Goal: Transaction & Acquisition: Obtain resource

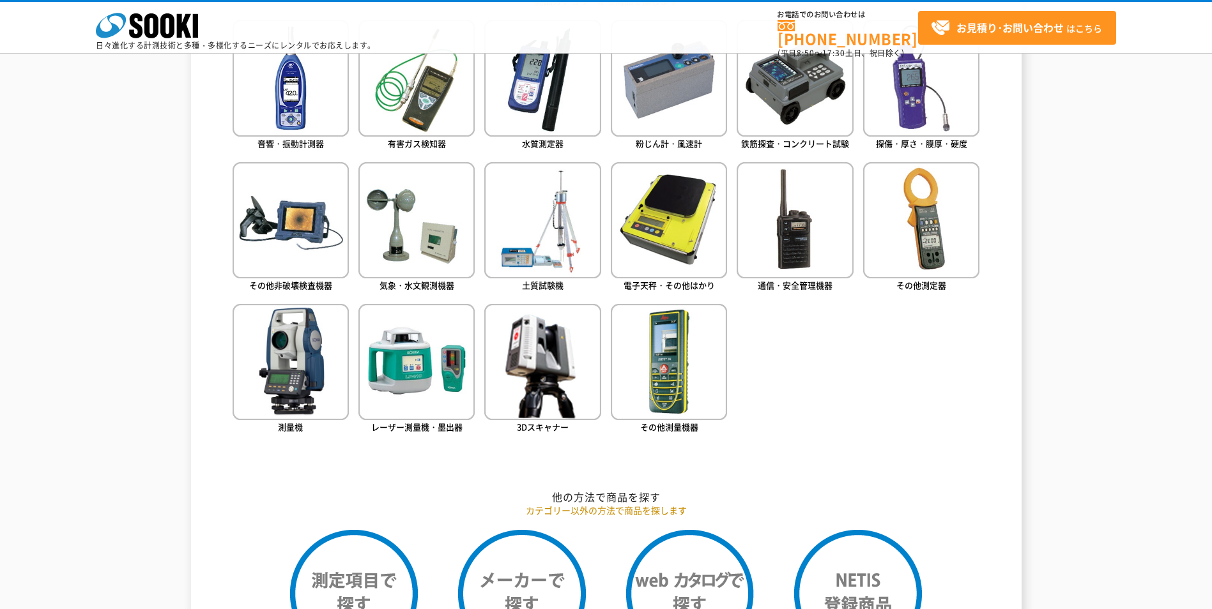
scroll to position [639, 0]
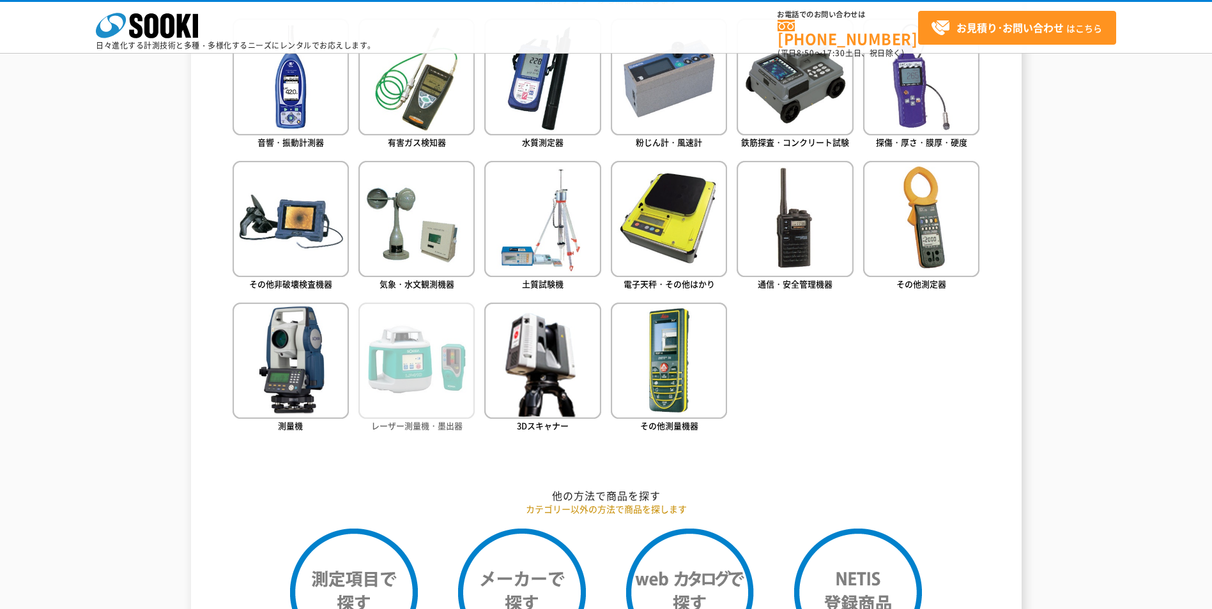
click at [434, 369] on img at bounding box center [416, 361] width 116 height 116
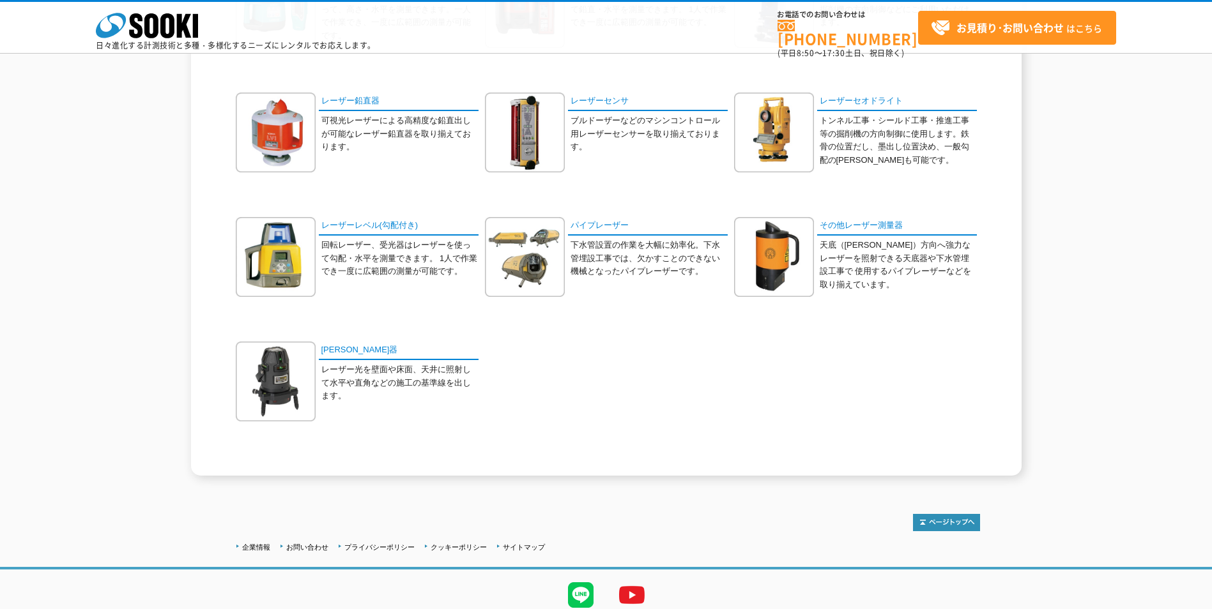
scroll to position [294, 0]
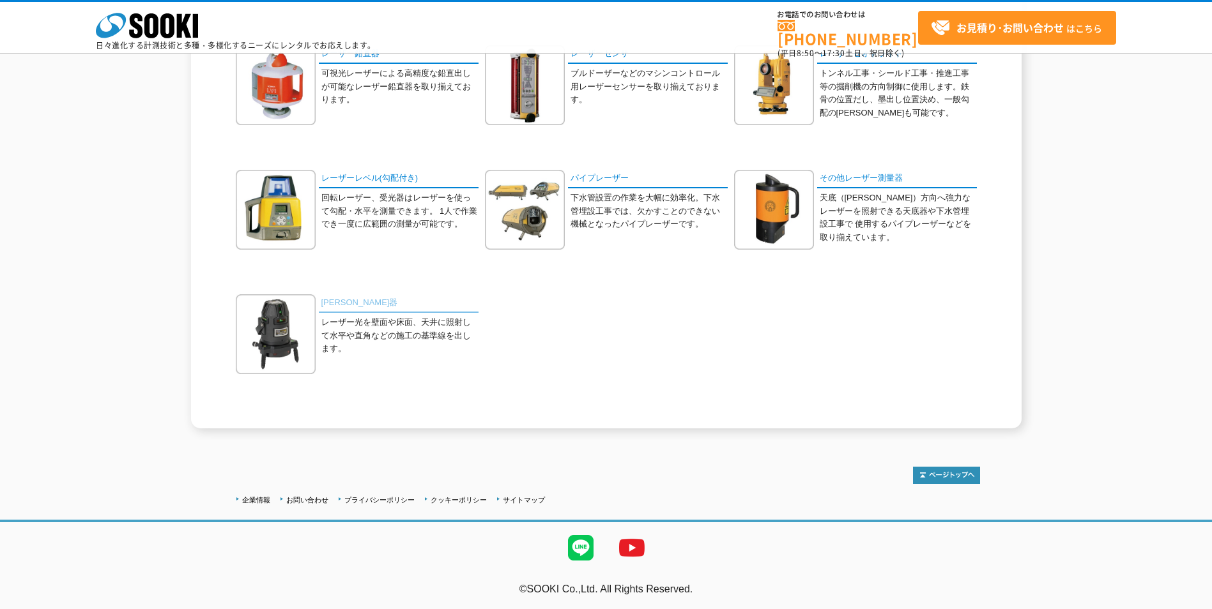
click at [338, 305] on link "[PERSON_NAME]器" at bounding box center [399, 303] width 160 height 19
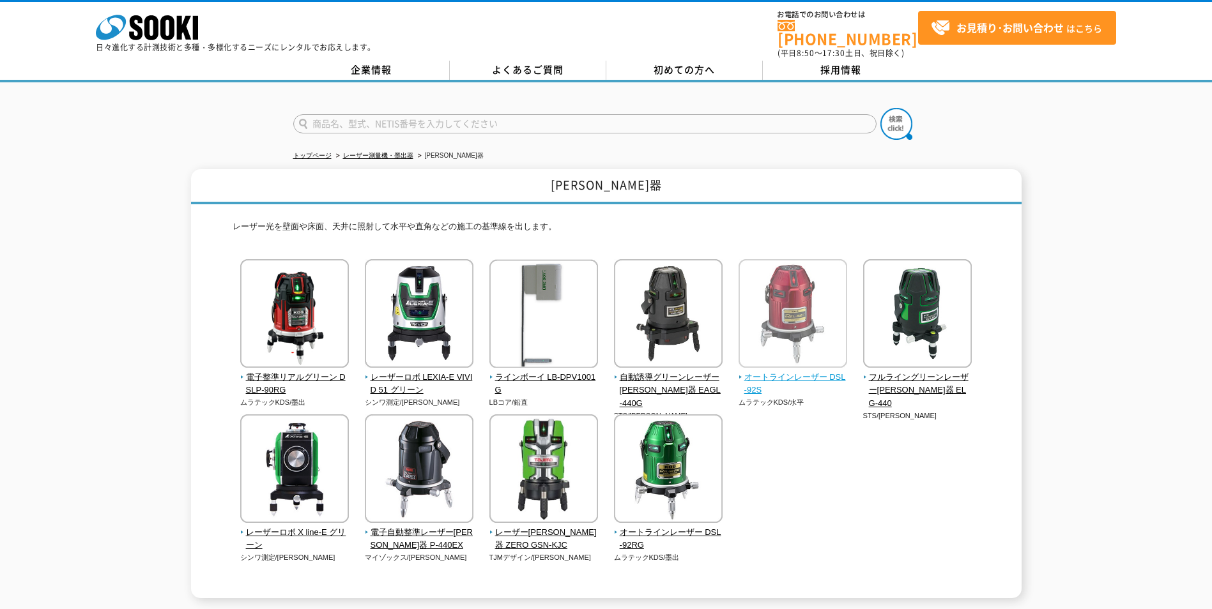
click at [807, 374] on span "オートラインレーザー DSL-92S" at bounding box center [792, 384] width 109 height 27
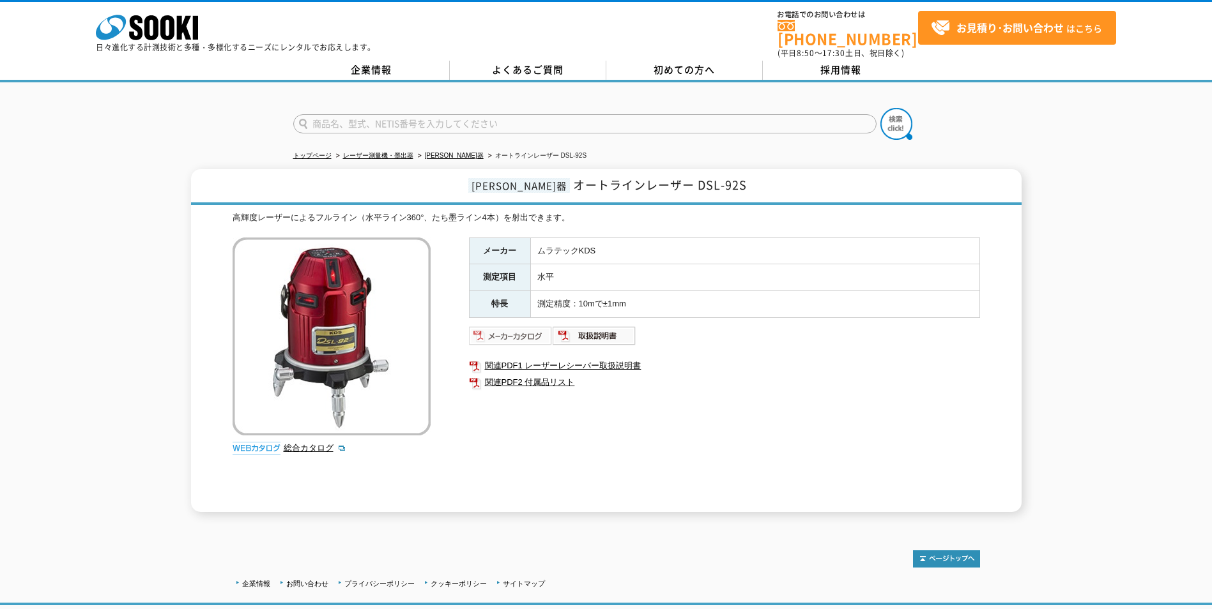
click at [531, 327] on img at bounding box center [511, 336] width 84 height 20
click at [600, 332] on img at bounding box center [594, 336] width 84 height 20
click at [315, 443] on link "総合カタログ" at bounding box center [315, 448] width 63 height 10
